Goal: Information Seeking & Learning: Learn about a topic

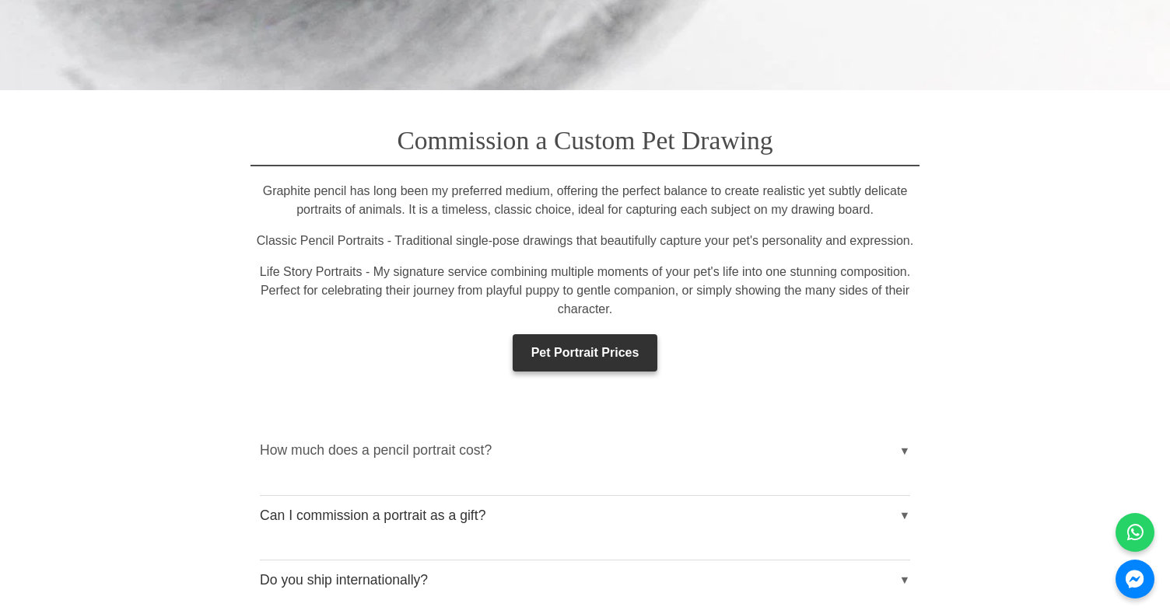
scroll to position [2227, 0]
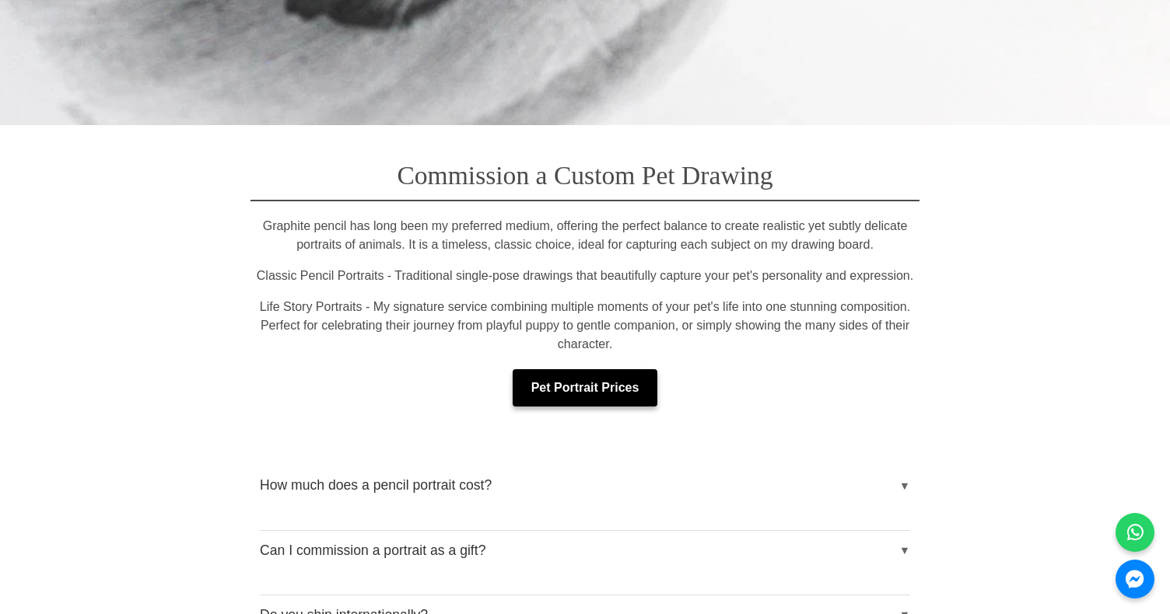
click at [636, 383] on link "Pet Portrait Prices" at bounding box center [585, 387] width 145 height 37
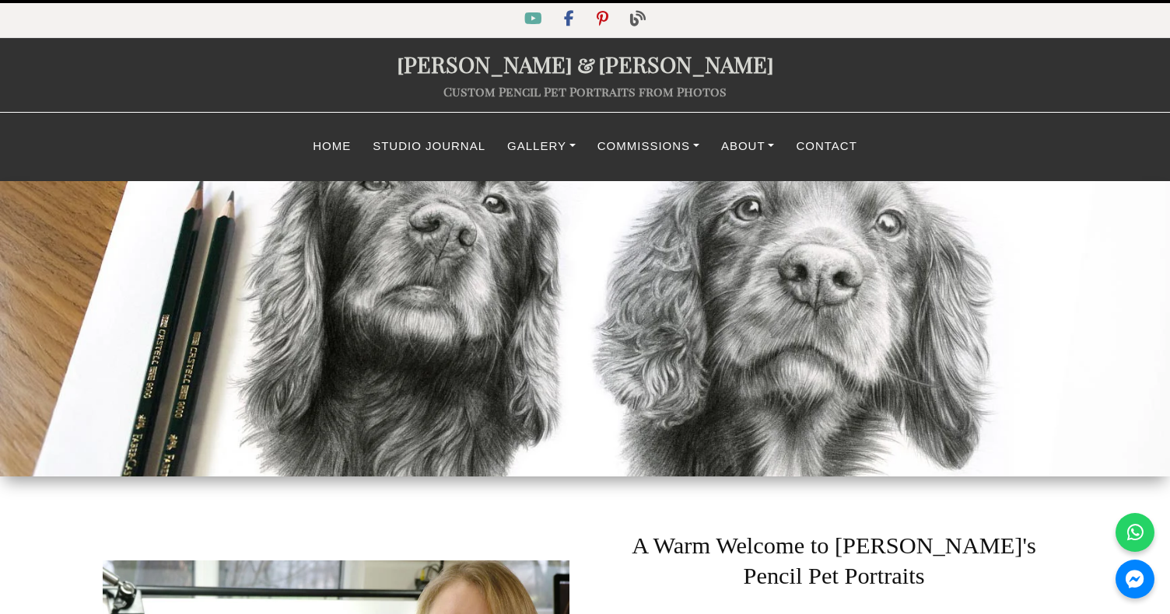
scroll to position [0, 0]
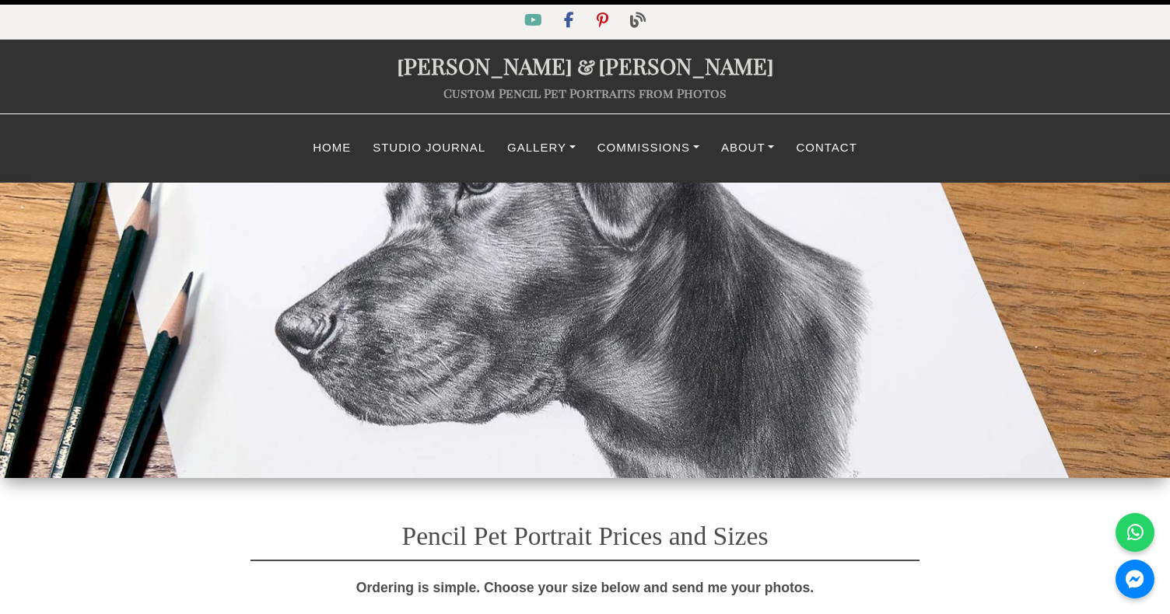
select select "GBP"
